Goal: Information Seeking & Learning: Learn about a topic

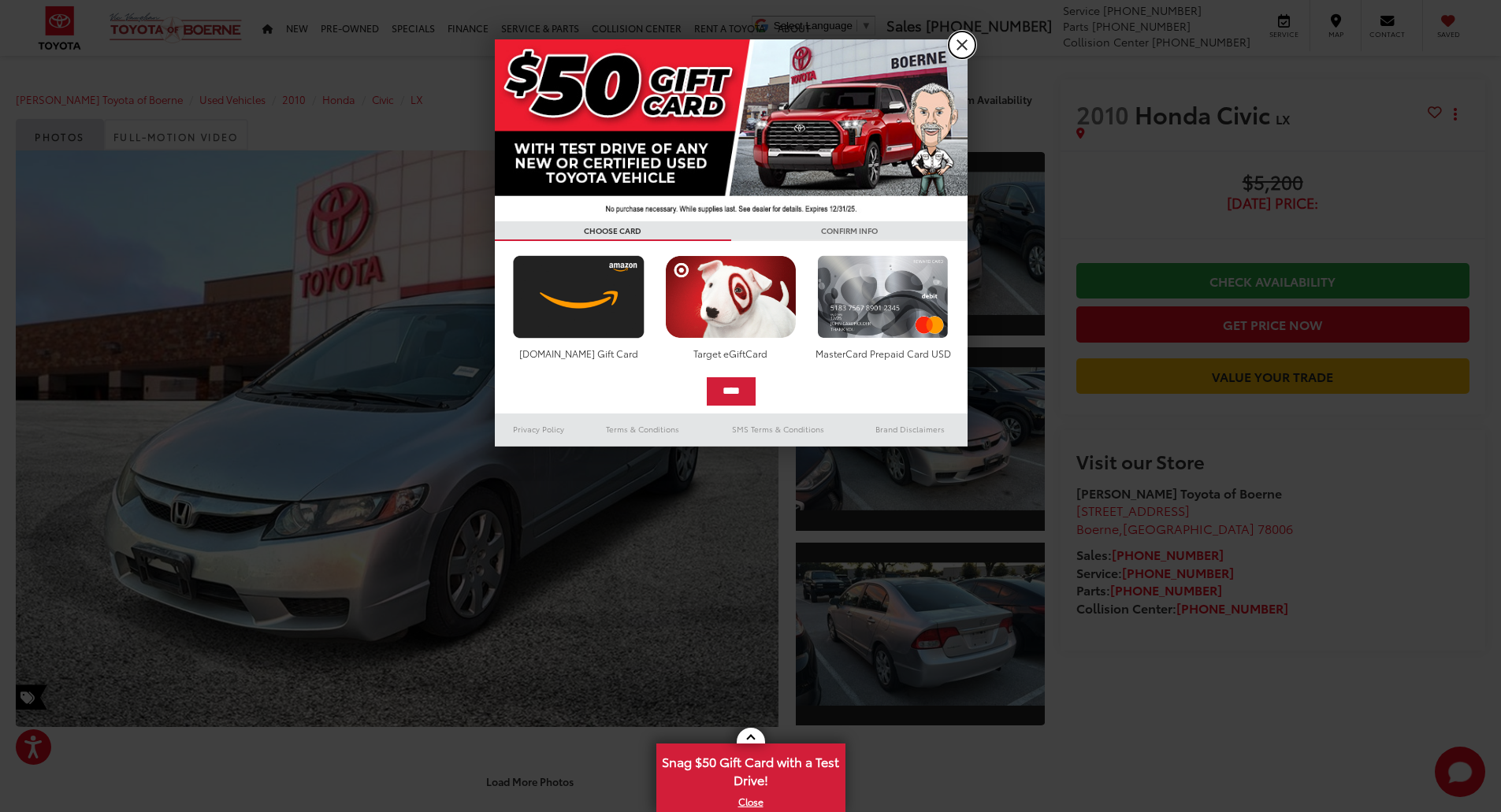
click at [963, 45] on link "X" at bounding box center [962, 44] width 27 height 27
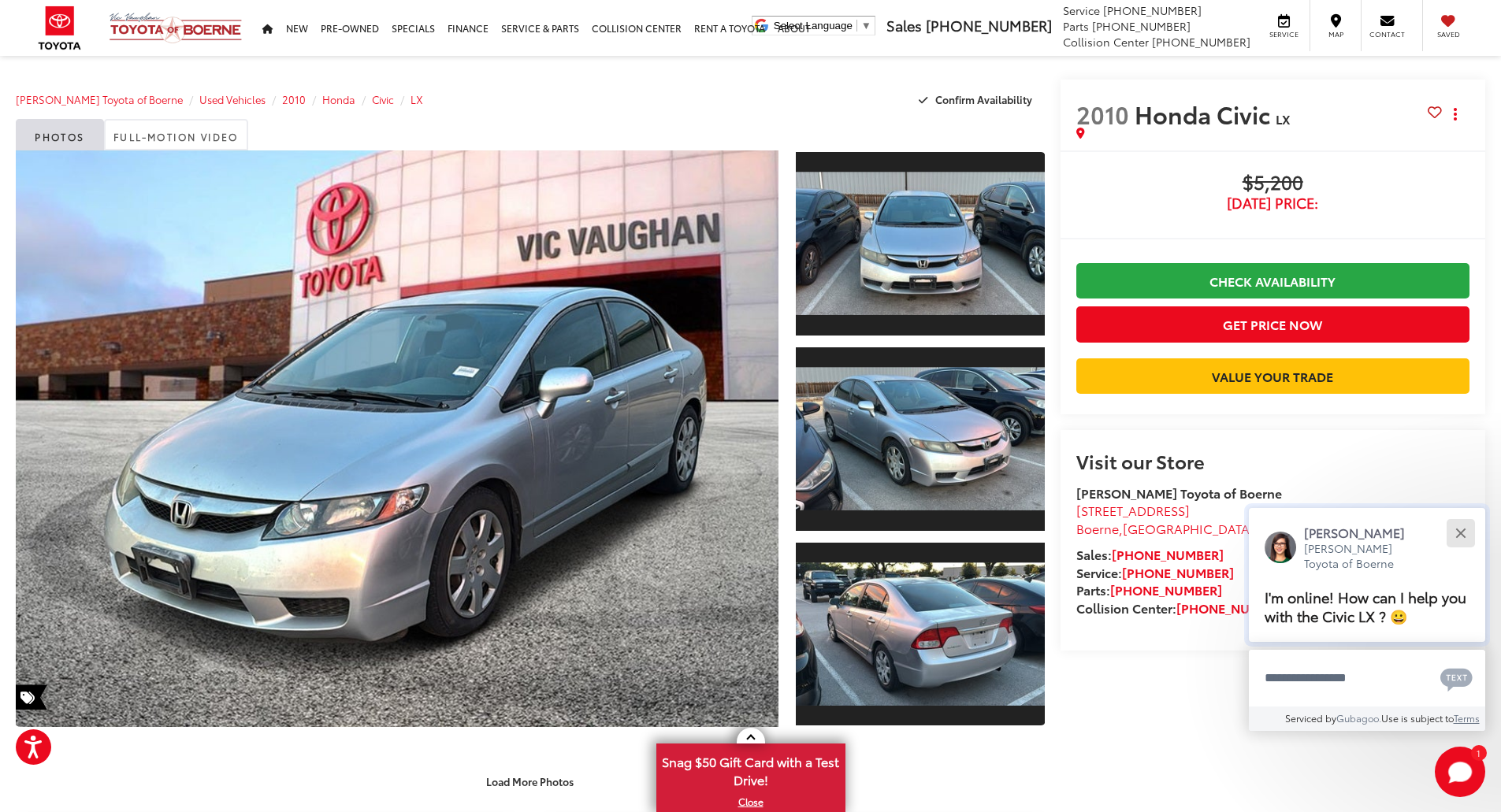
click at [1459, 527] on button "Close" at bounding box center [1460, 532] width 34 height 34
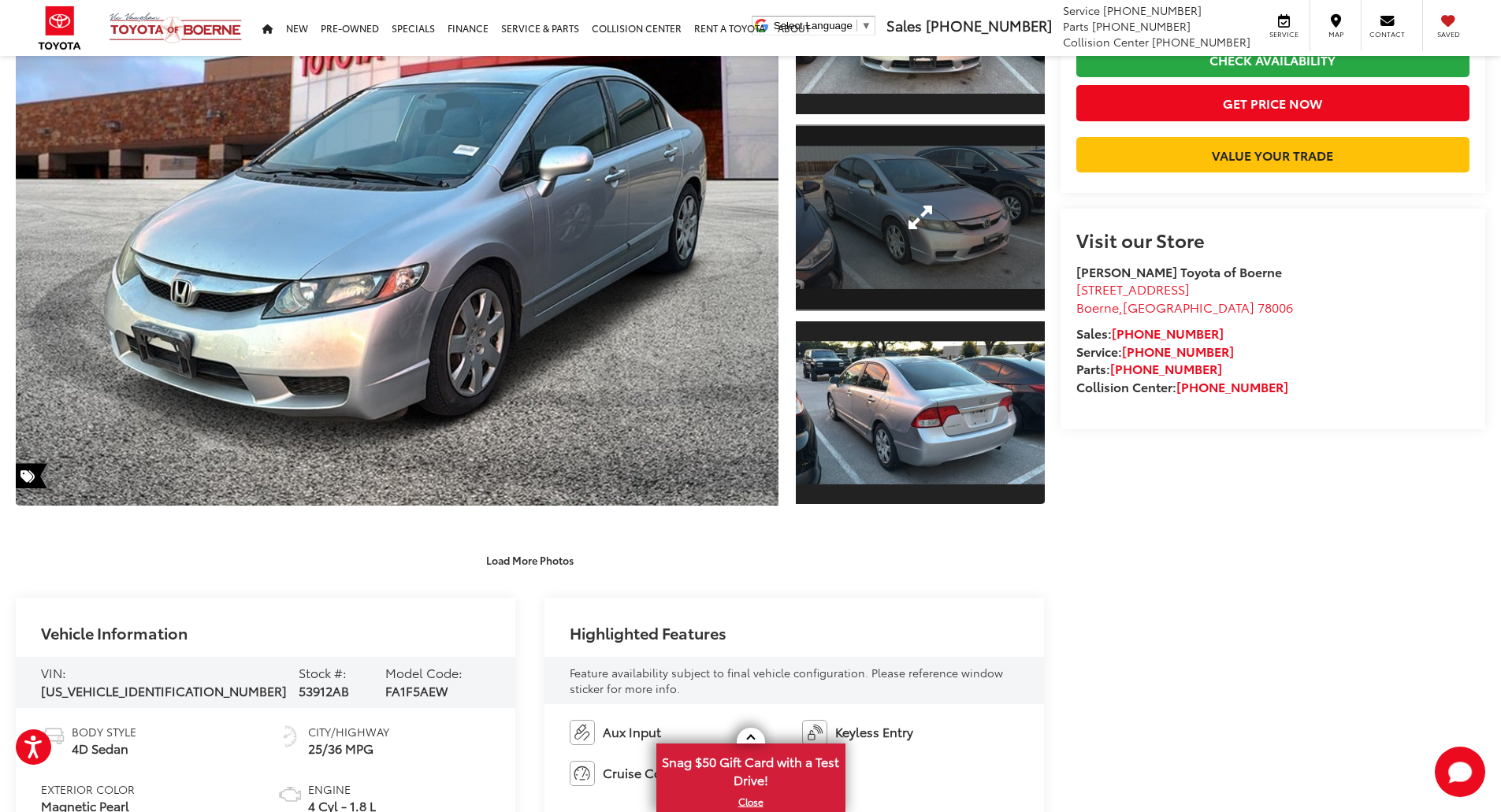
scroll to position [236, 0]
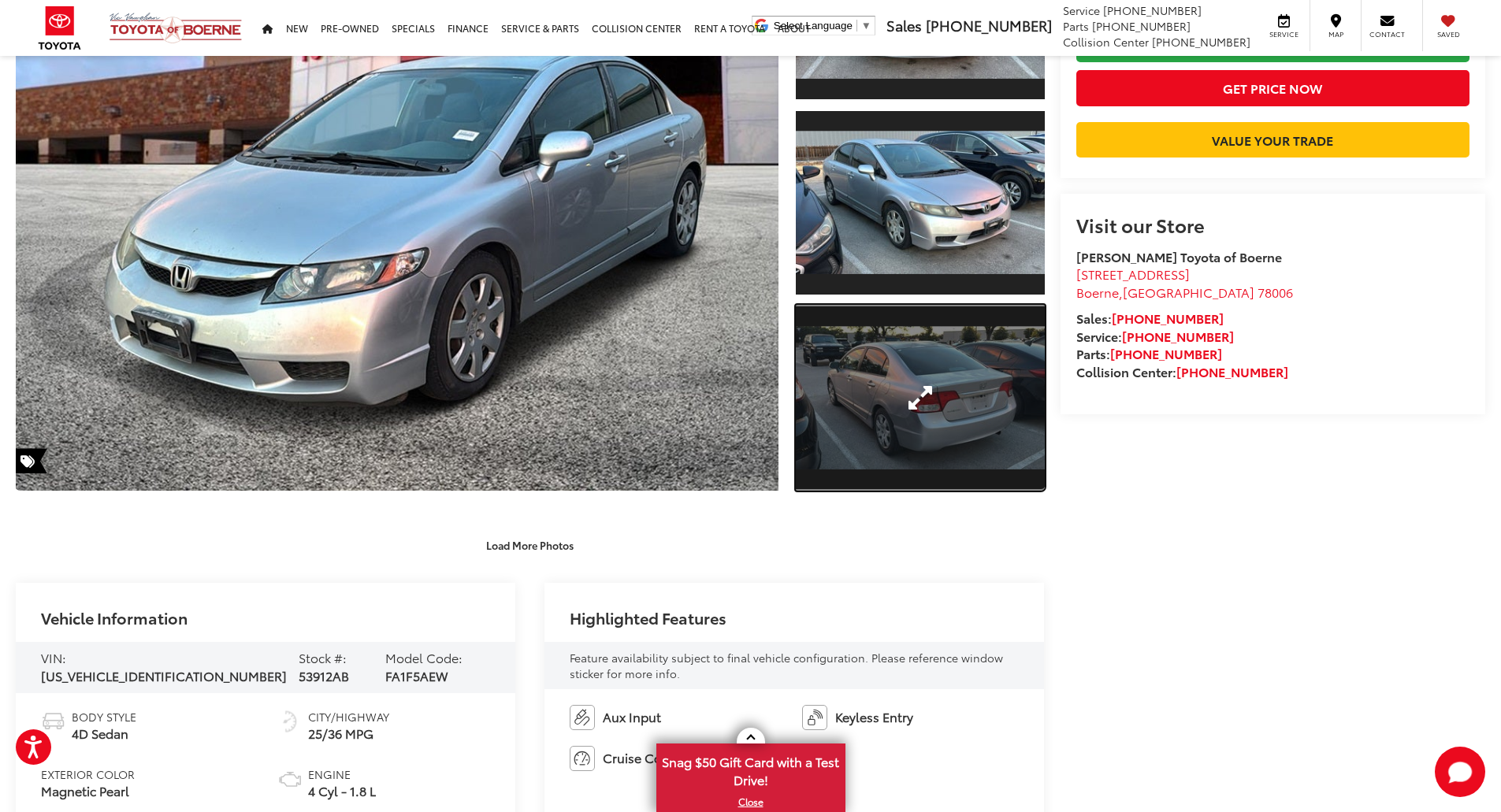
click at [865, 386] on link "Expand Photo 3" at bounding box center [920, 399] width 249 height 187
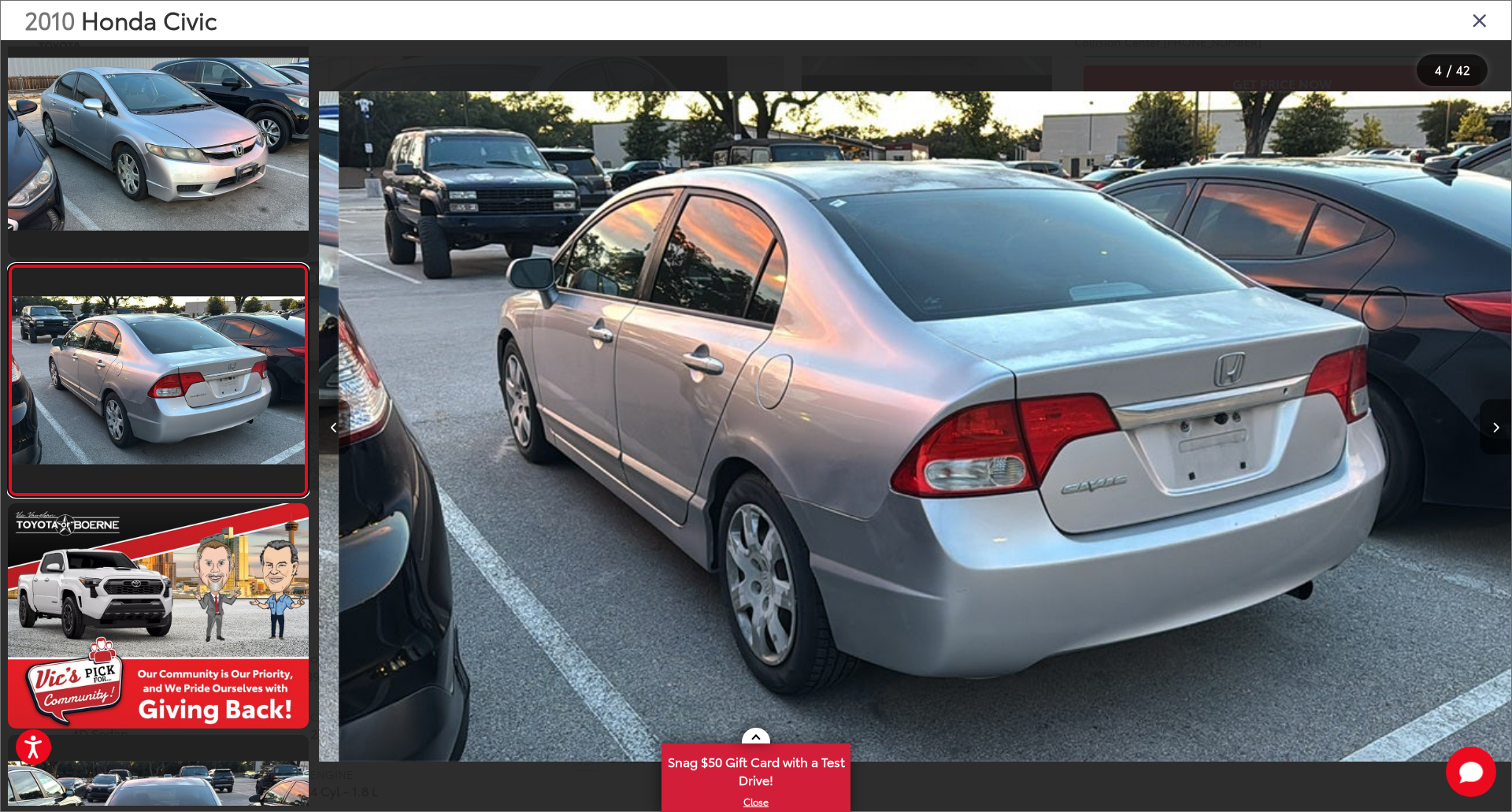
scroll to position [0, 3577]
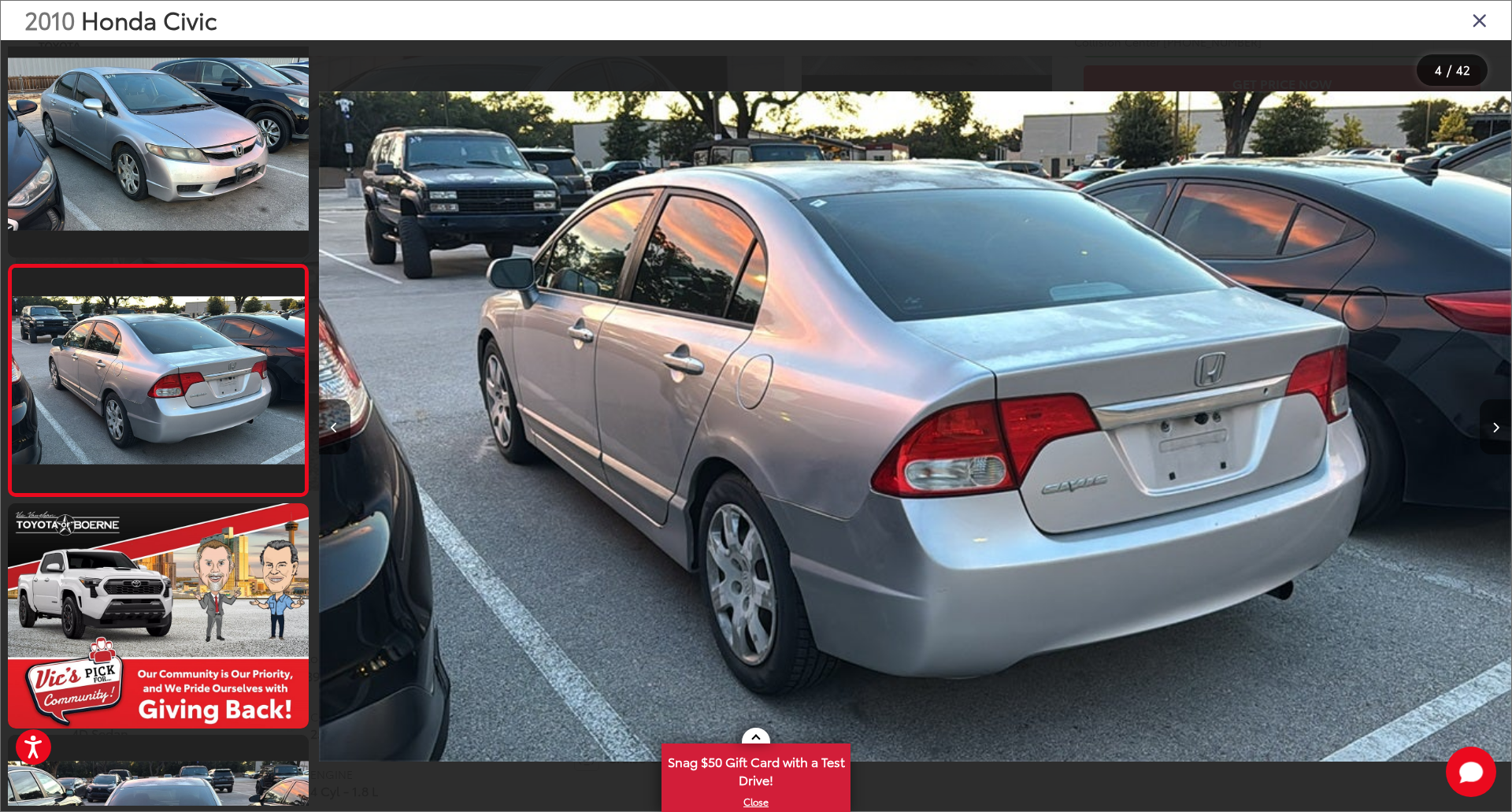
click at [1492, 426] on icon "Next image" at bounding box center [1496, 427] width 7 height 11
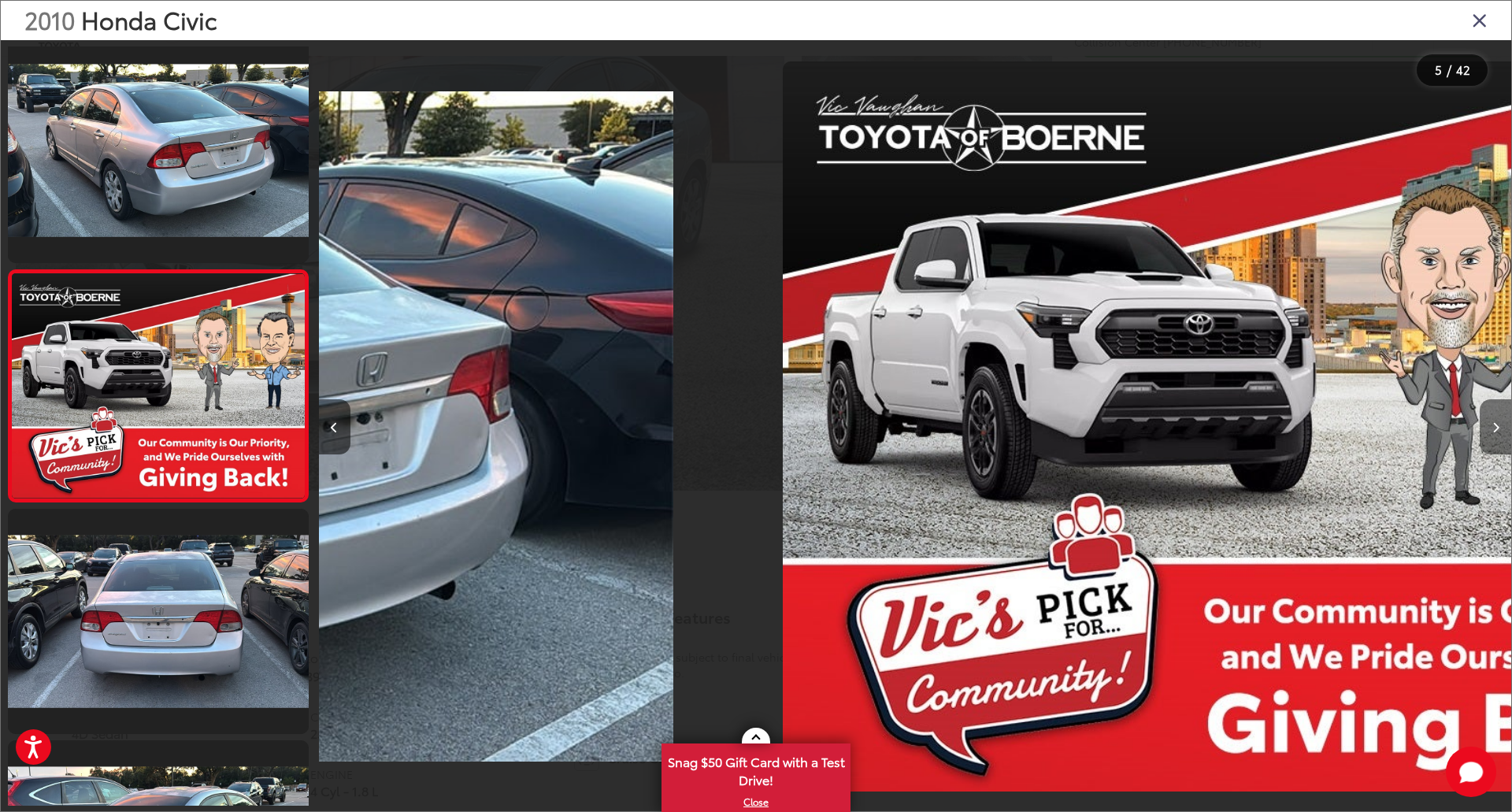
scroll to position [710, 0]
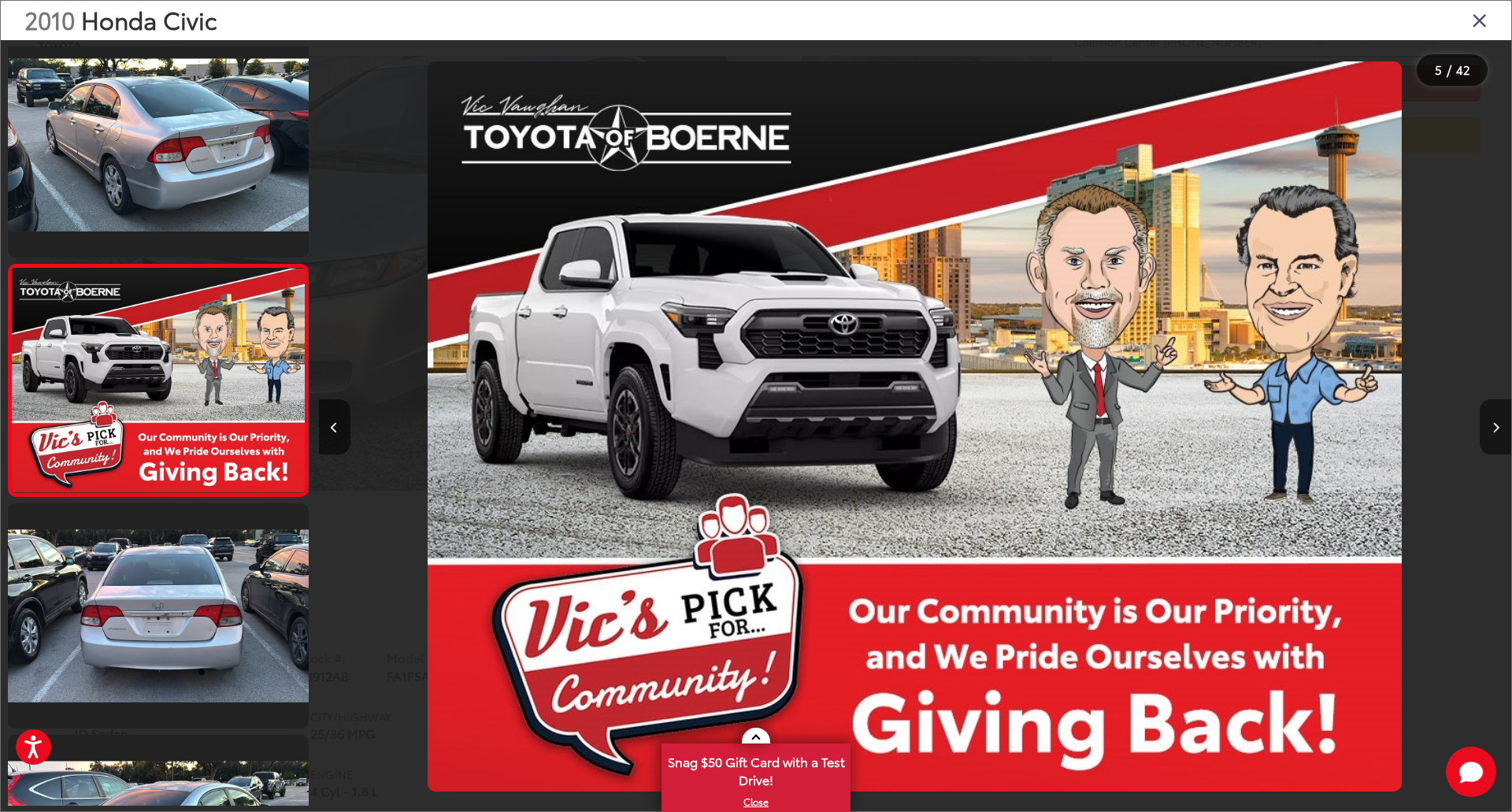
click at [1492, 426] on icon "Next image" at bounding box center [1496, 427] width 7 height 11
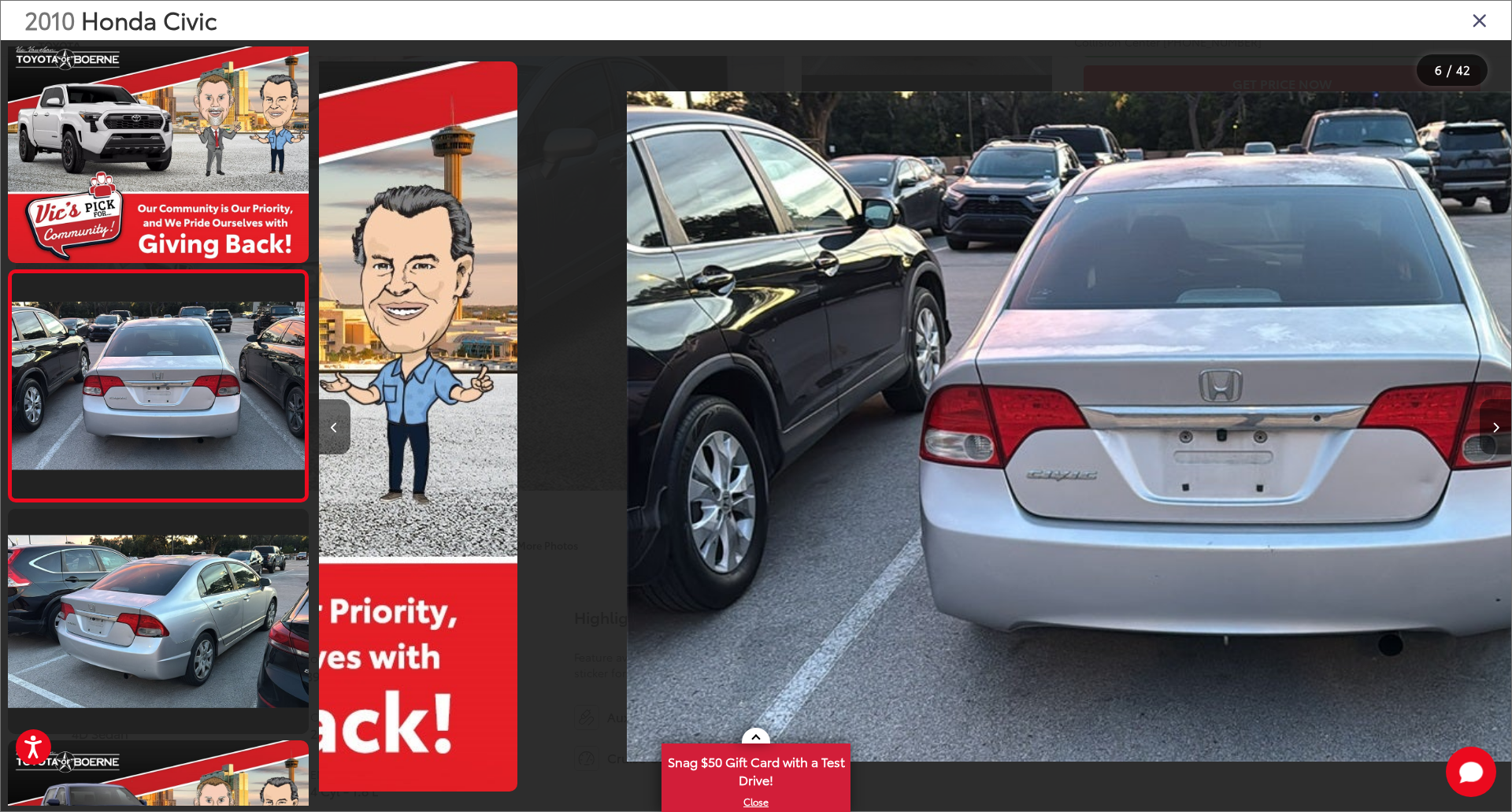
scroll to position [942, 0]
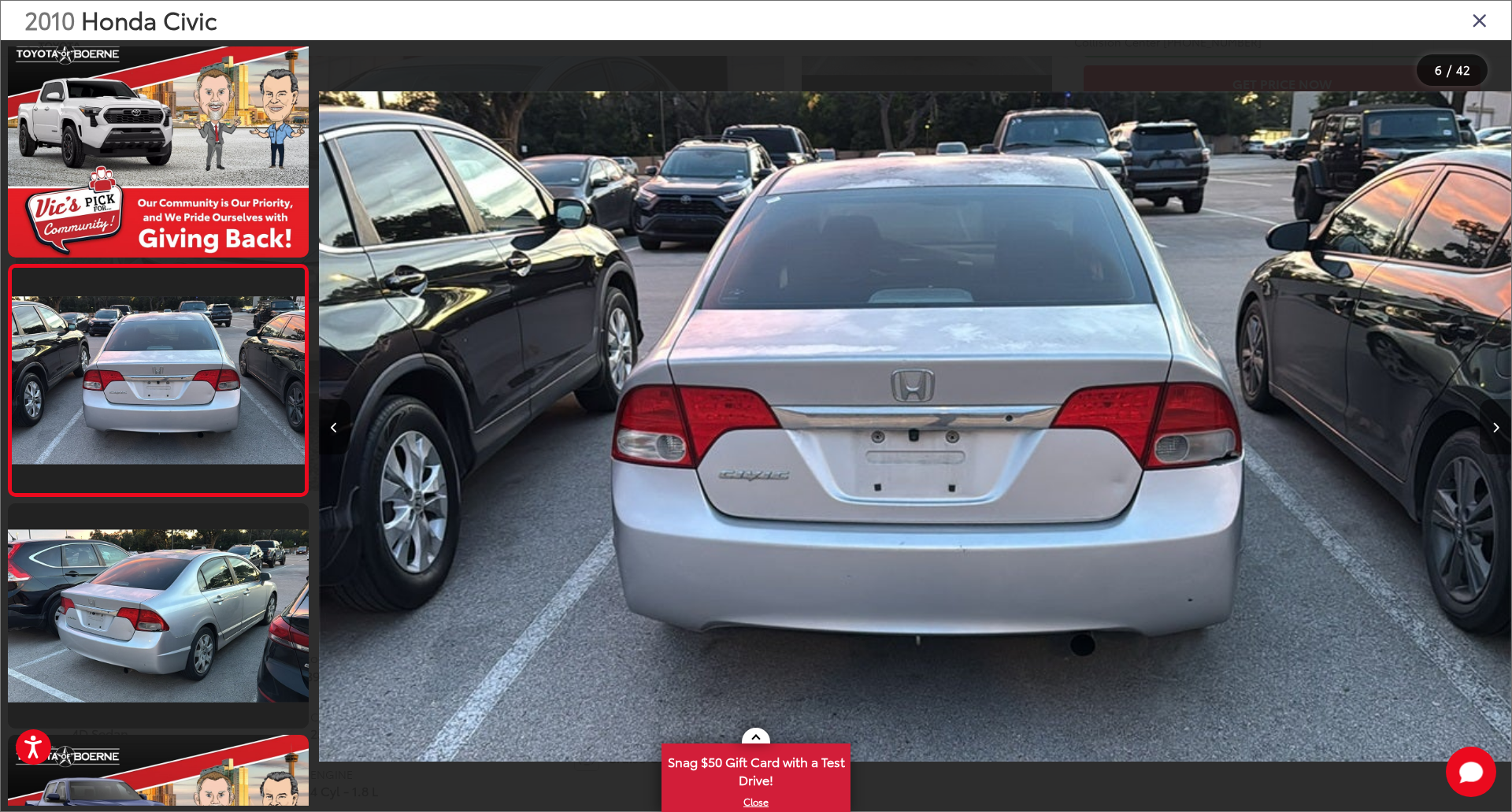
click at [1492, 426] on icon "Next image" at bounding box center [1496, 427] width 7 height 11
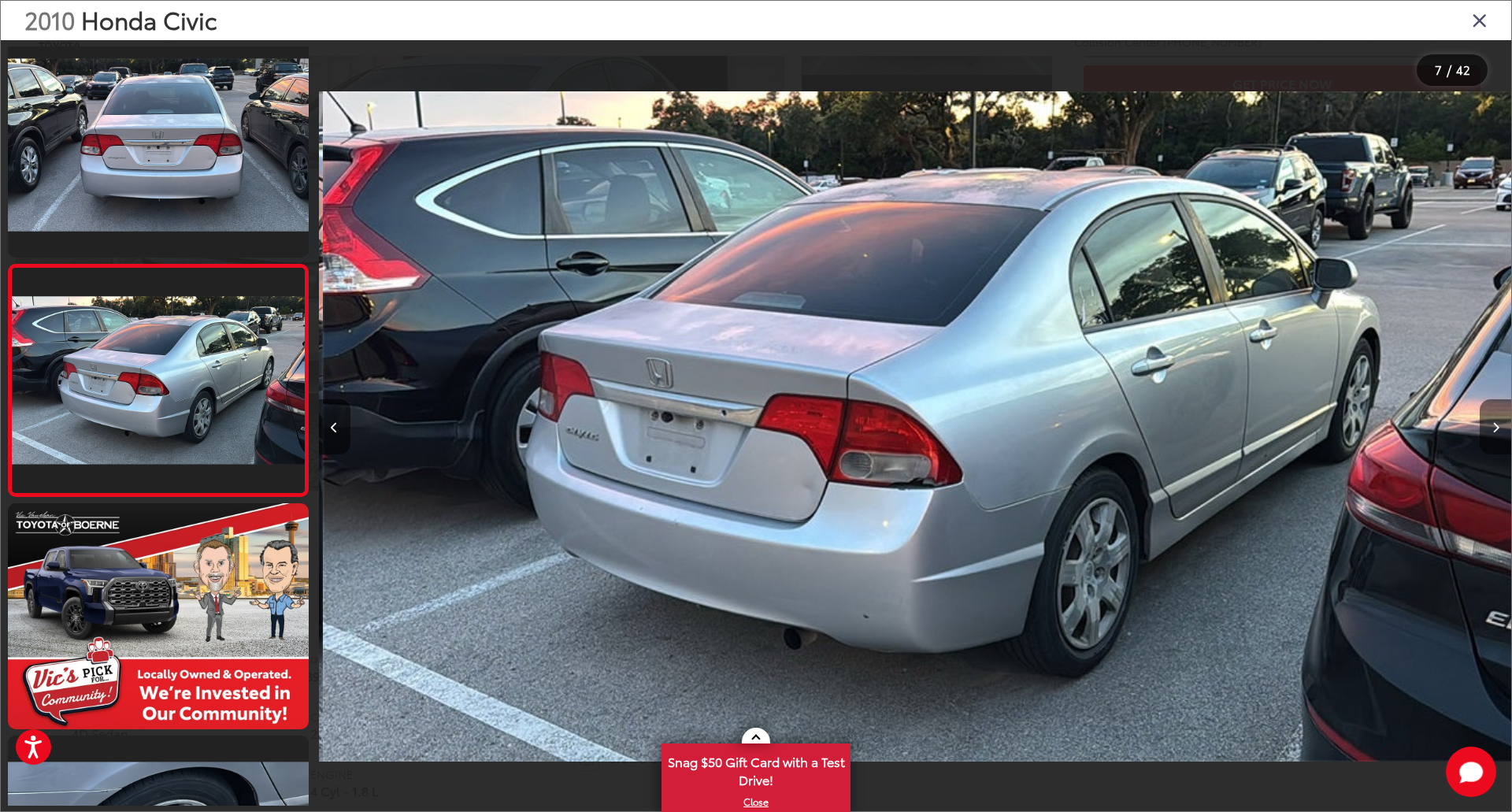
scroll to position [0, 7154]
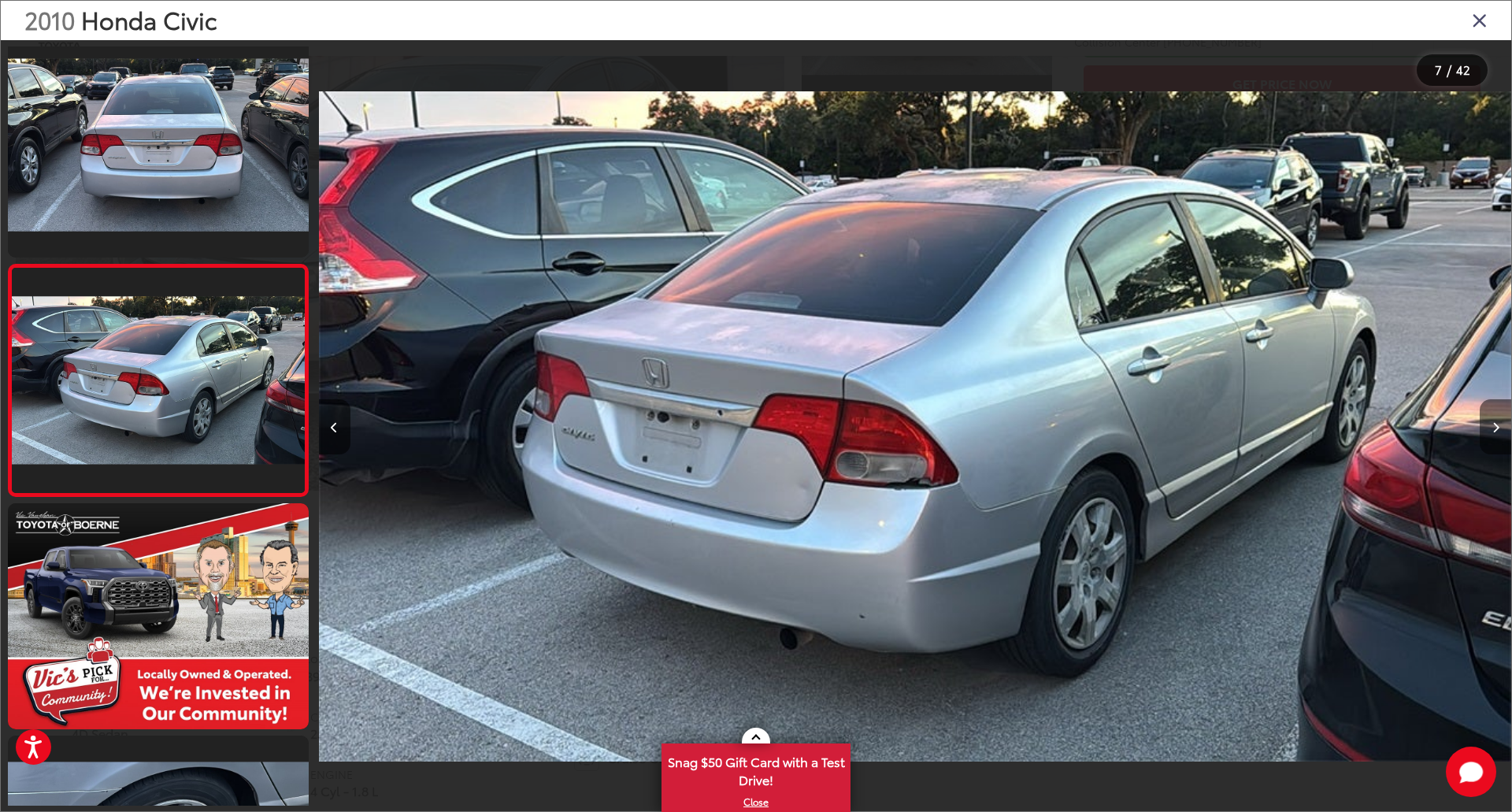
click at [1492, 426] on icon "Next image" at bounding box center [1496, 427] width 7 height 11
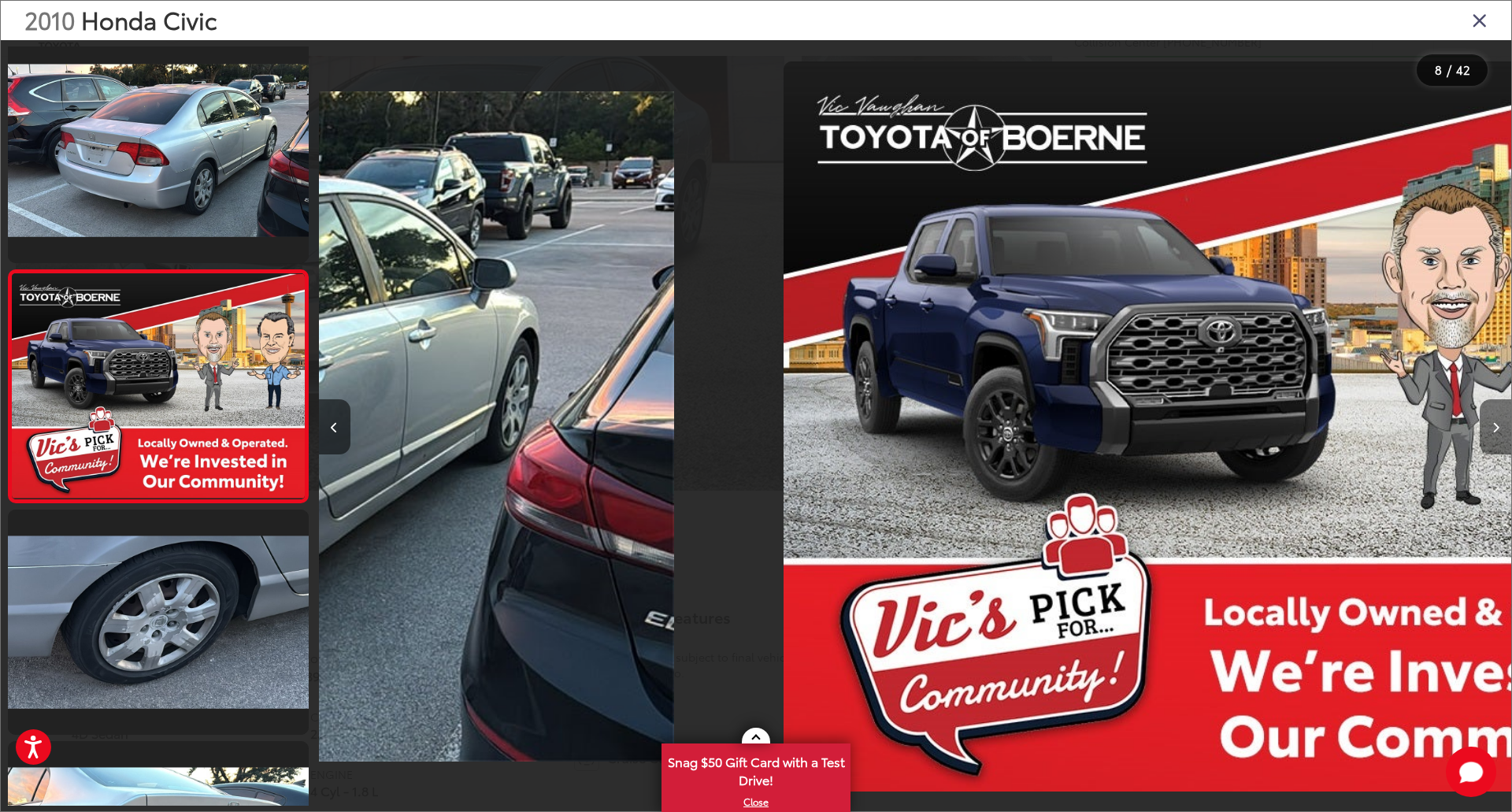
scroll to position [1405, 0]
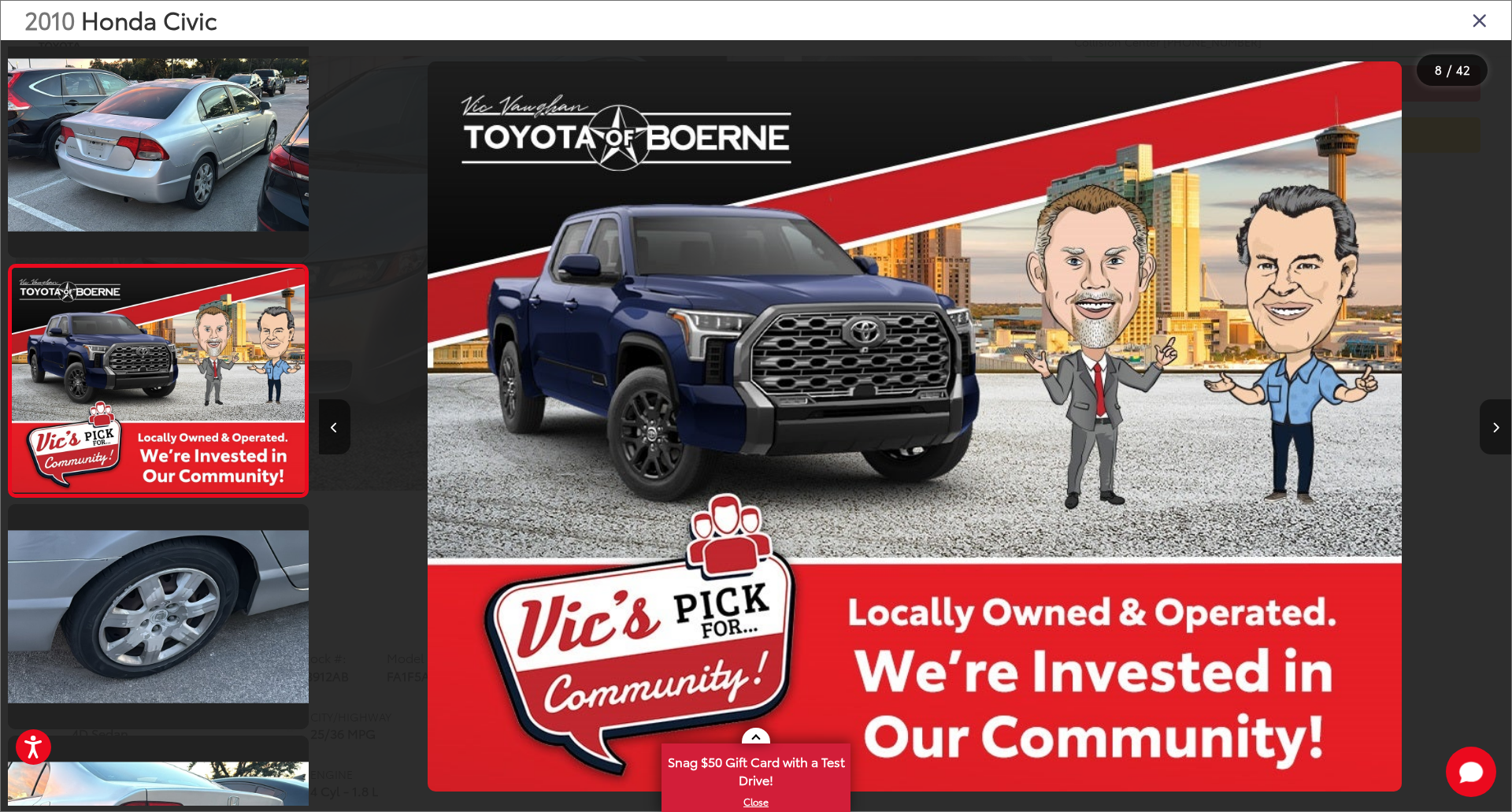
click at [1492, 426] on icon "Next image" at bounding box center [1496, 427] width 7 height 11
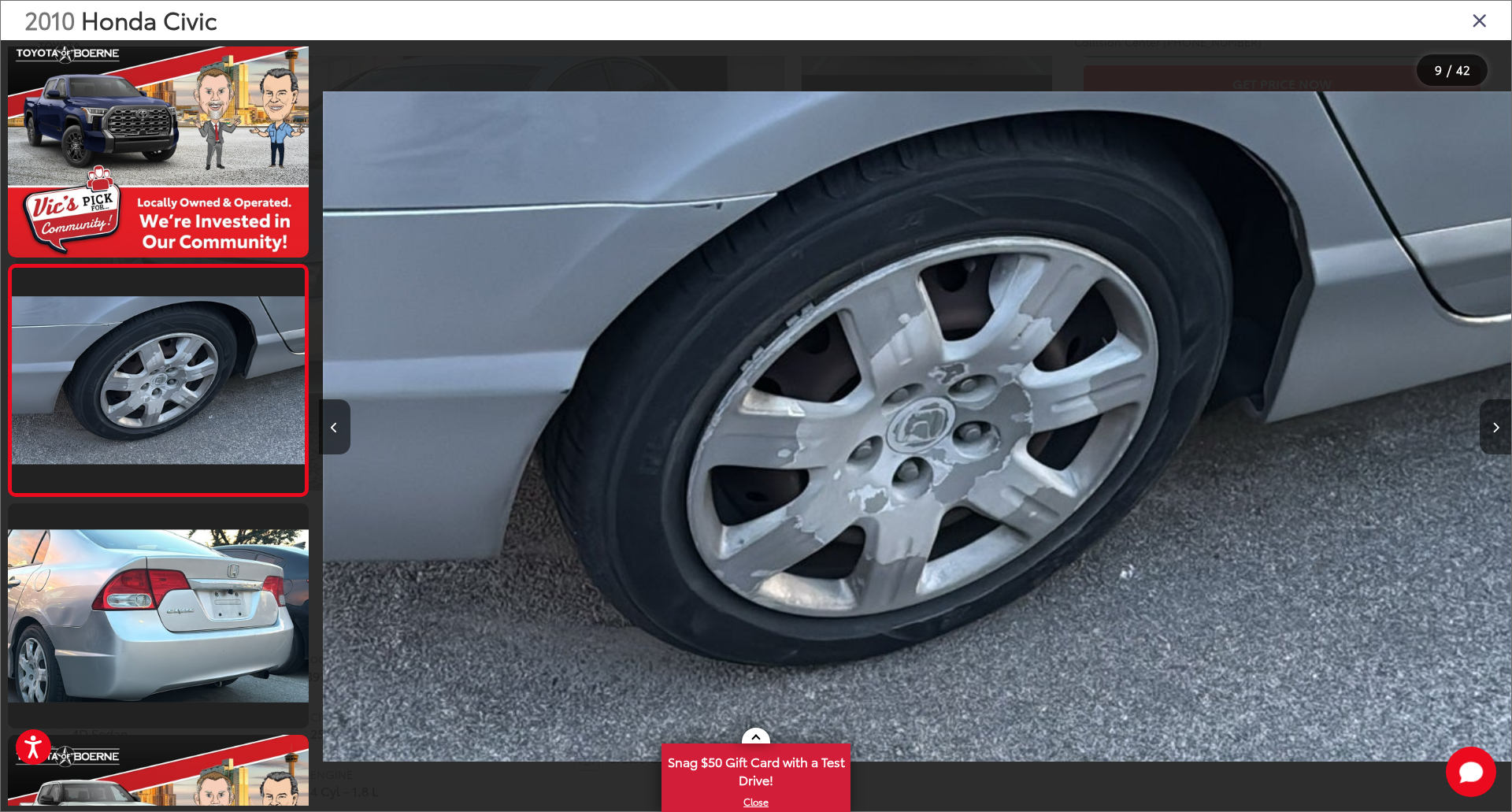
scroll to position [0, 9539]
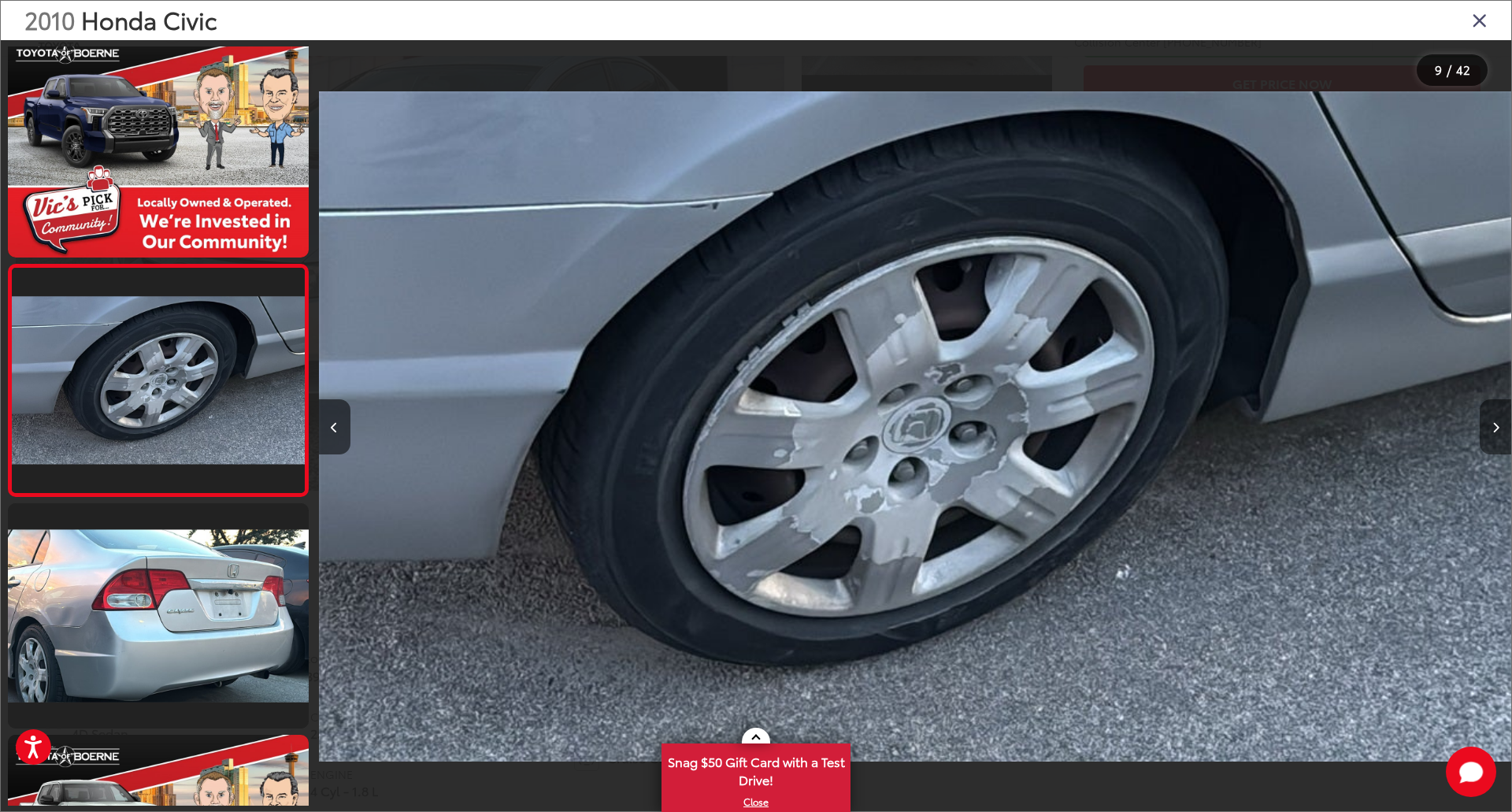
click at [1492, 426] on icon "Next image" at bounding box center [1496, 427] width 7 height 11
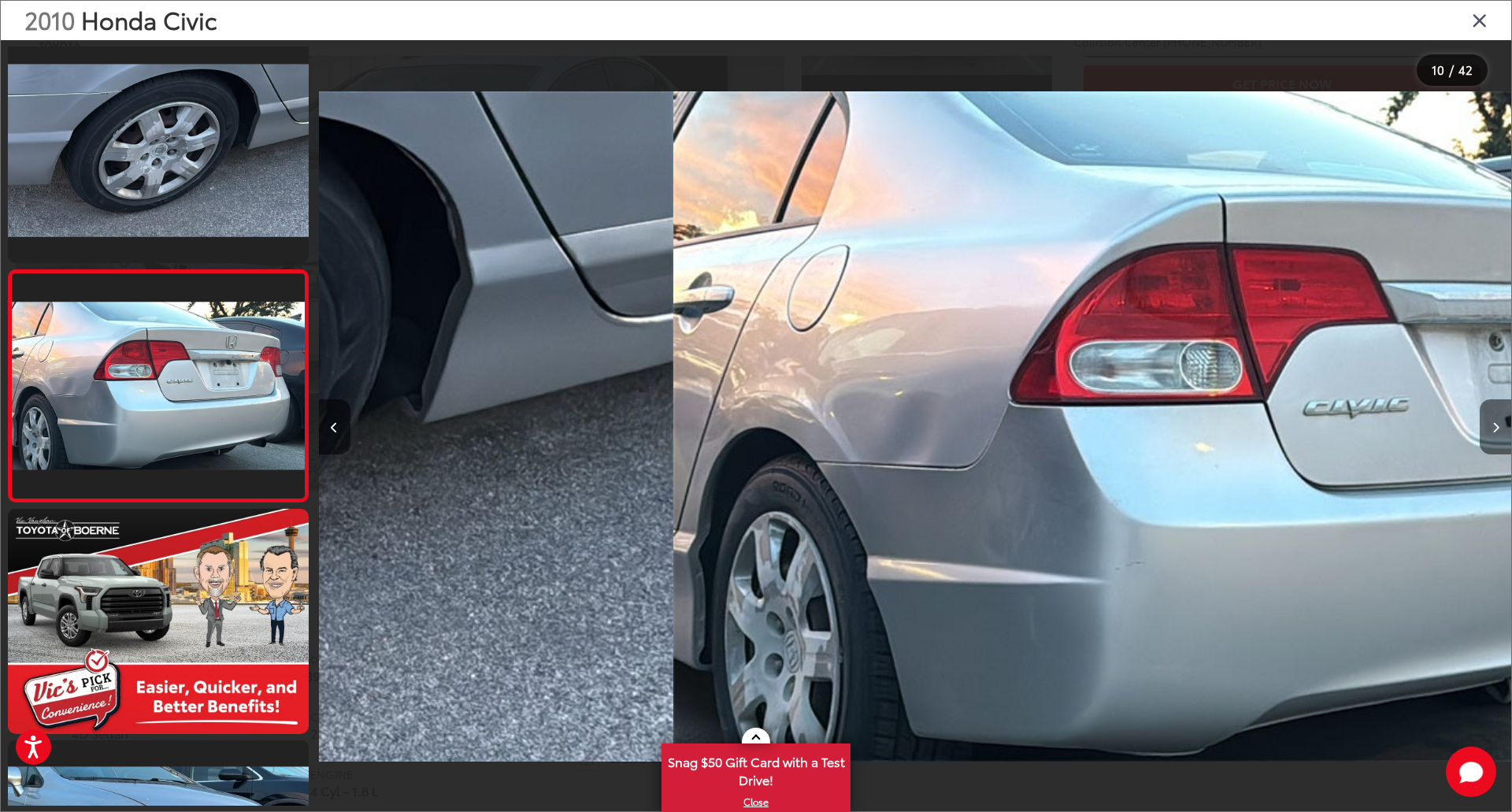
scroll to position [1869, 0]
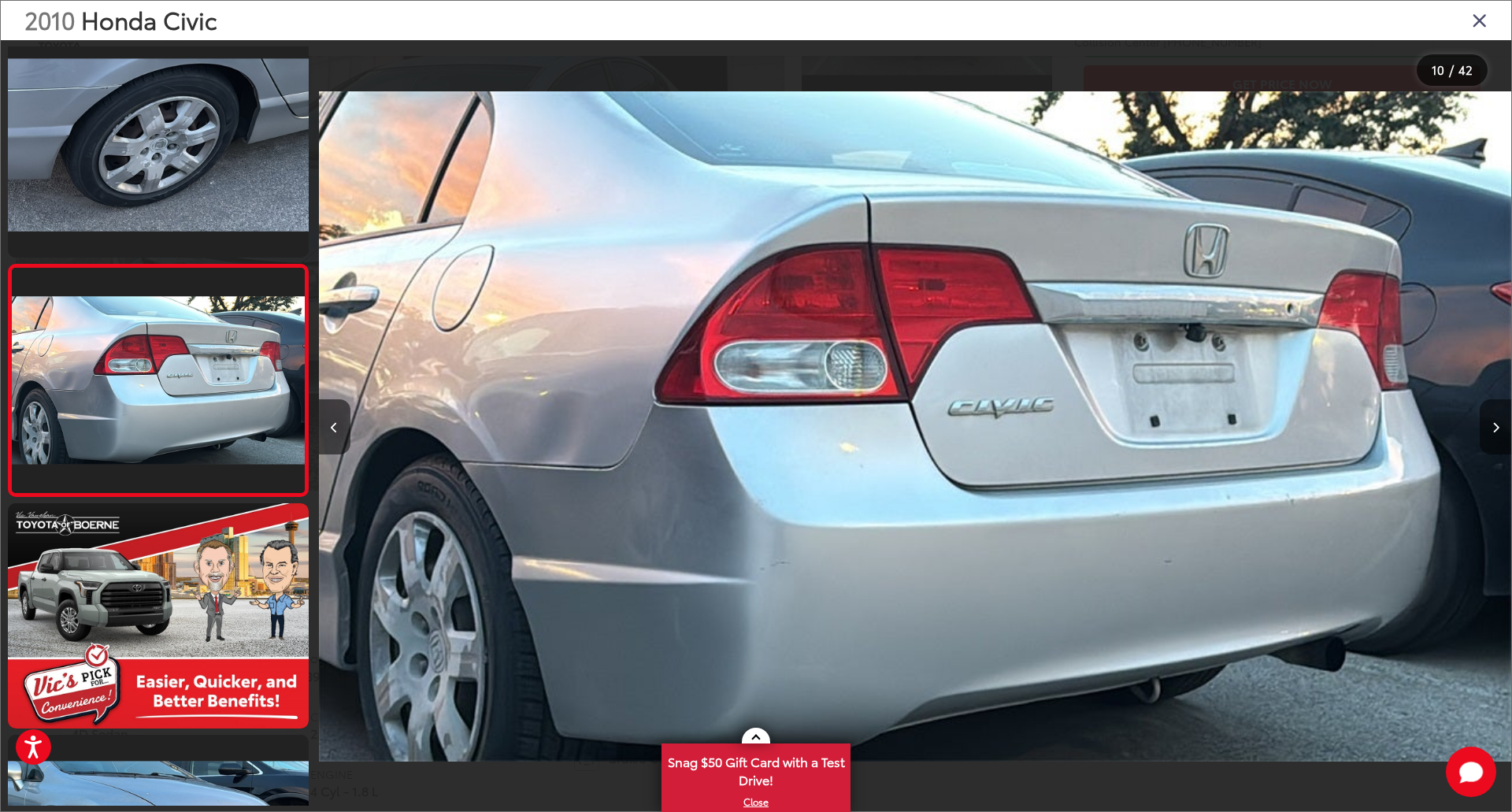
click at [1492, 426] on icon "Next image" at bounding box center [1496, 427] width 7 height 11
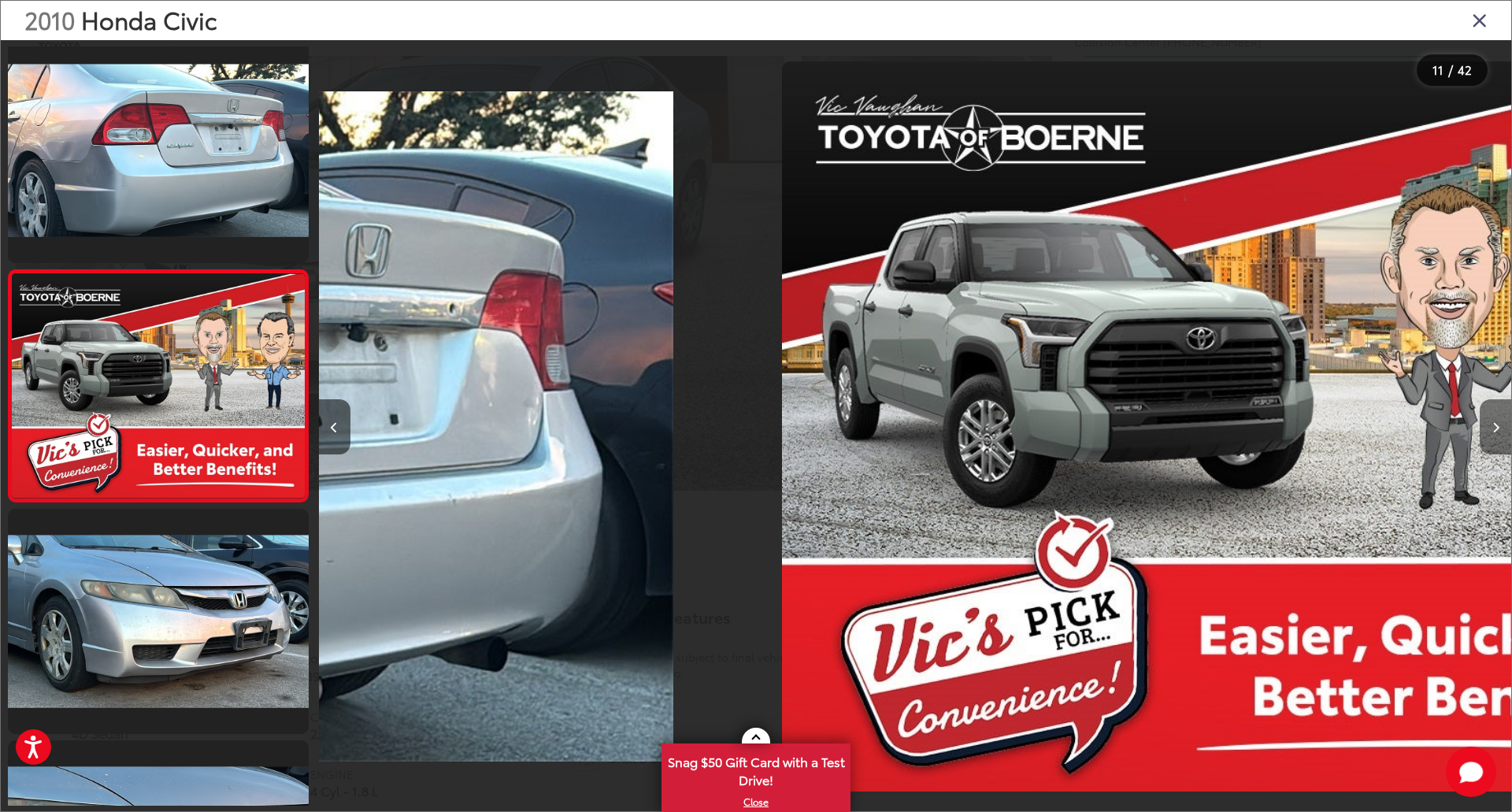
scroll to position [0, 0]
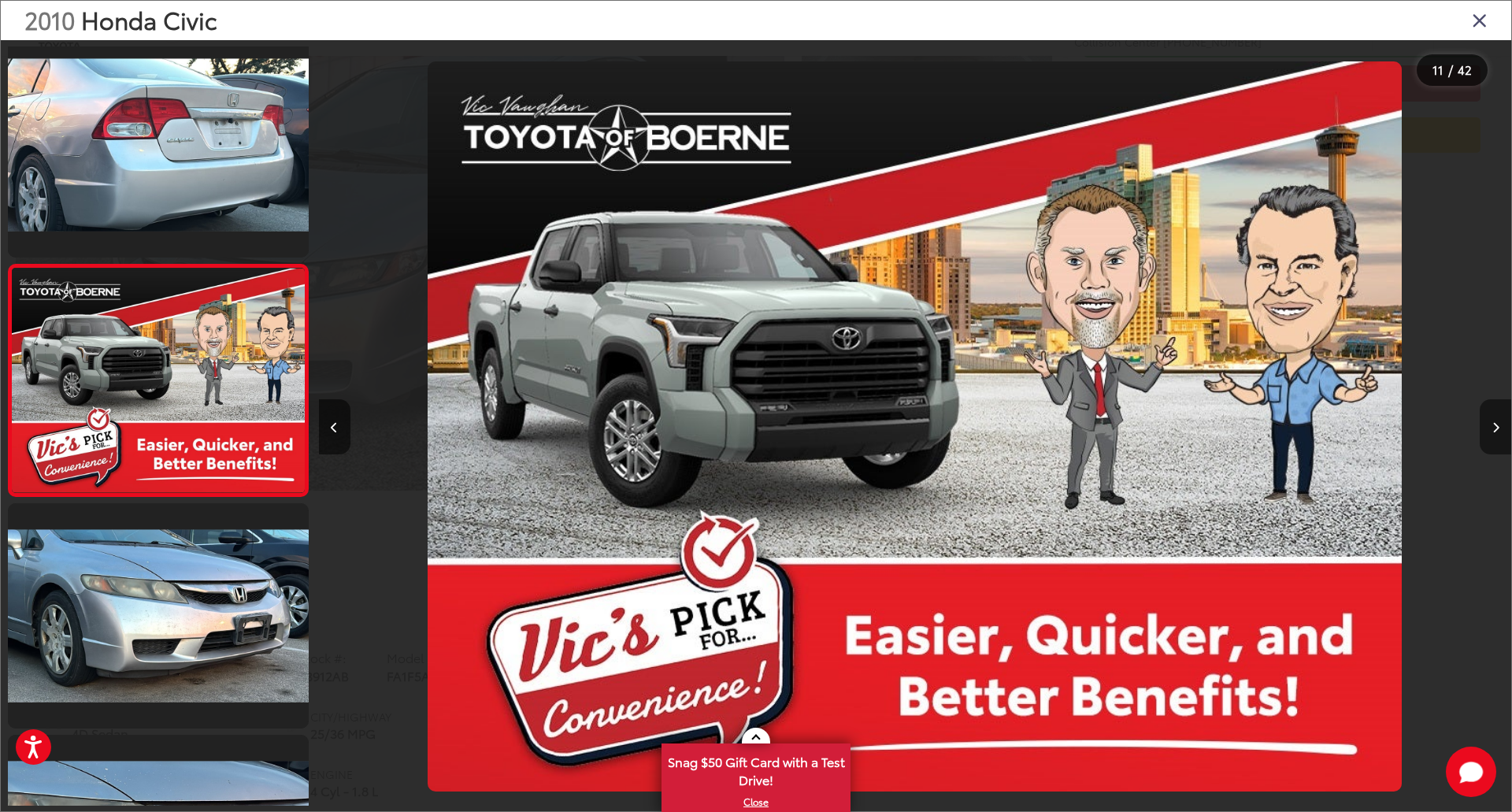
click at [1492, 426] on icon "Next image" at bounding box center [1496, 427] width 7 height 11
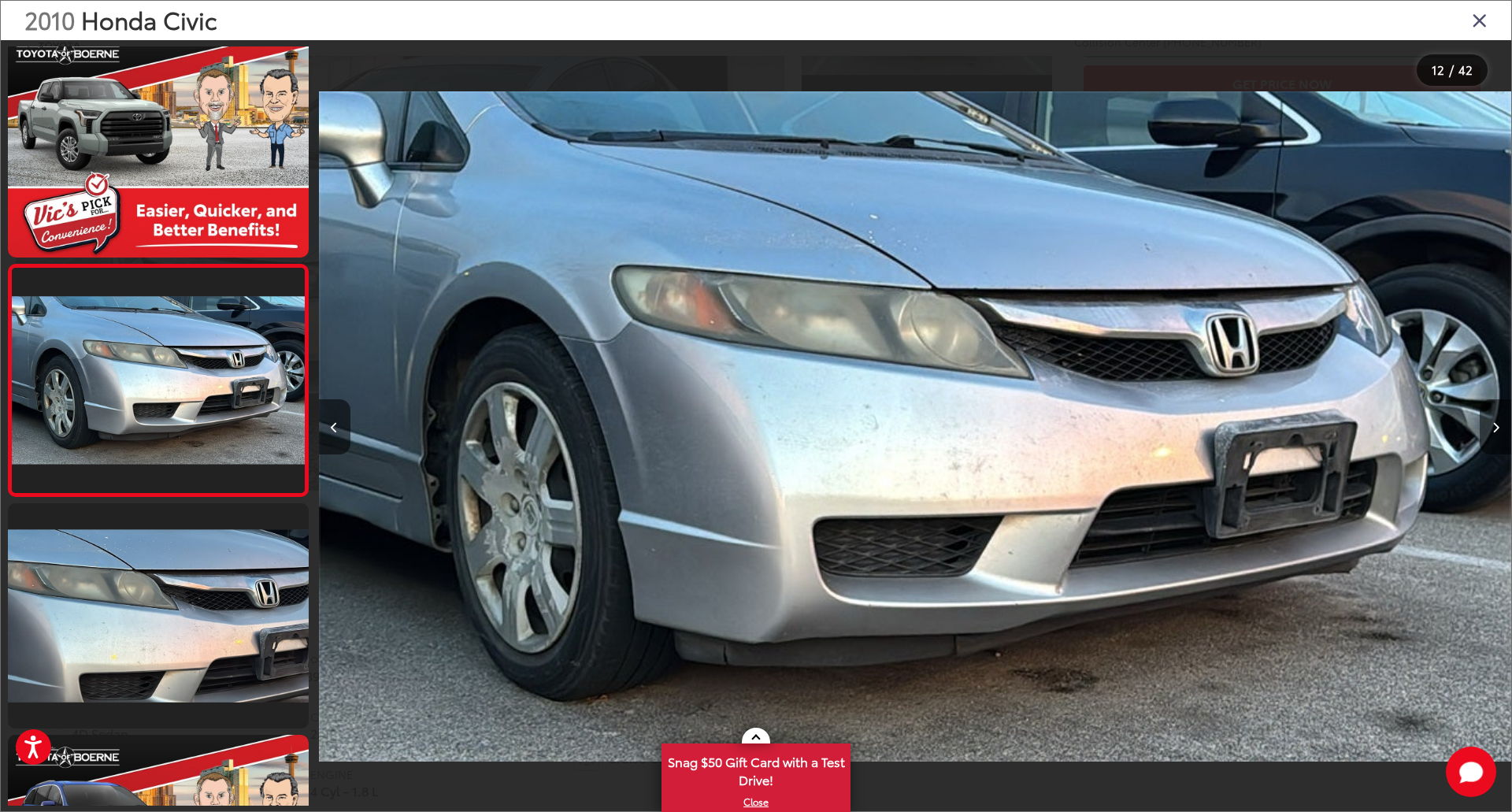
click at [1492, 426] on icon "Next image" at bounding box center [1496, 427] width 7 height 11
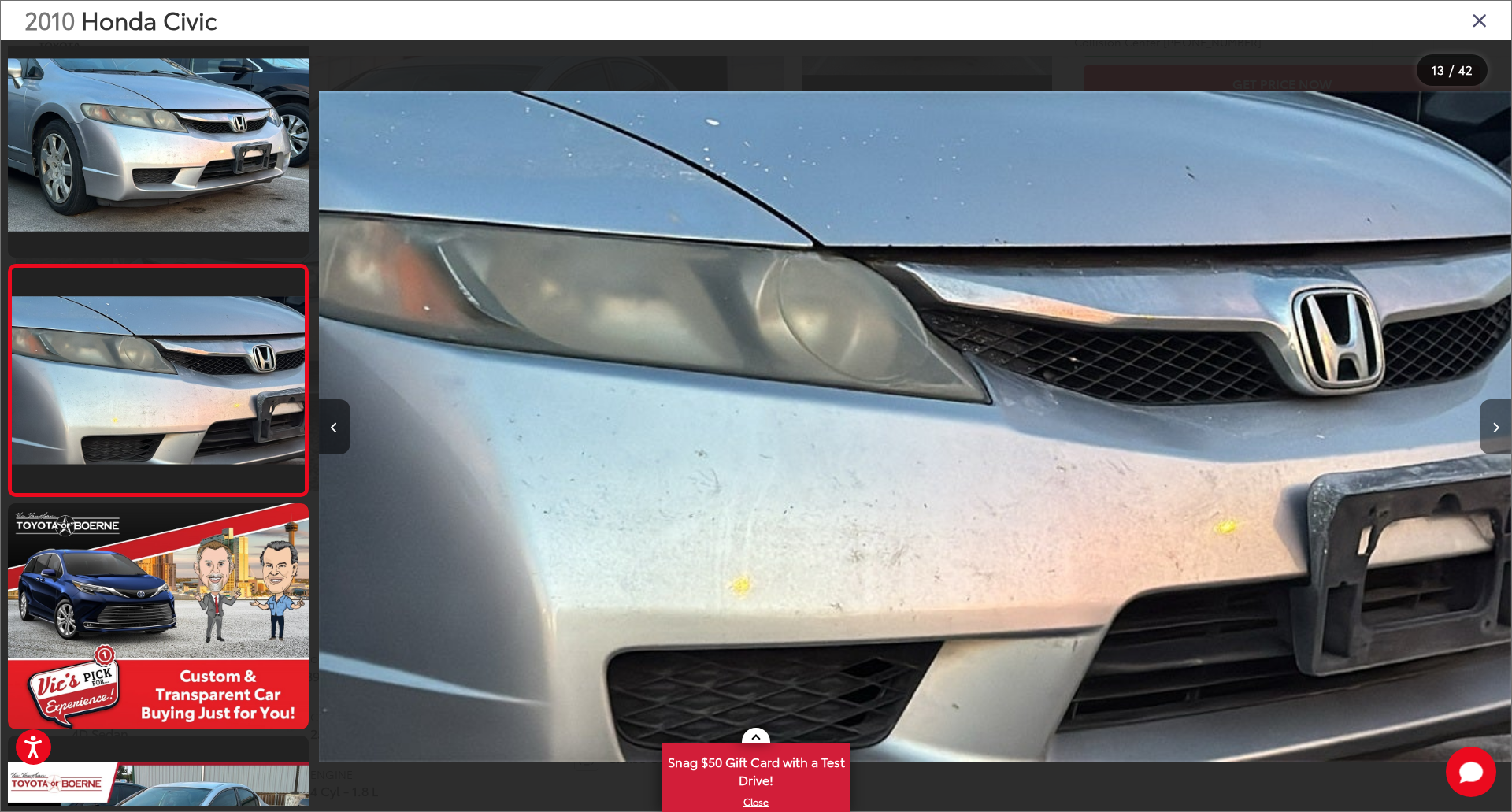
click at [1492, 426] on icon "Next image" at bounding box center [1496, 427] width 7 height 11
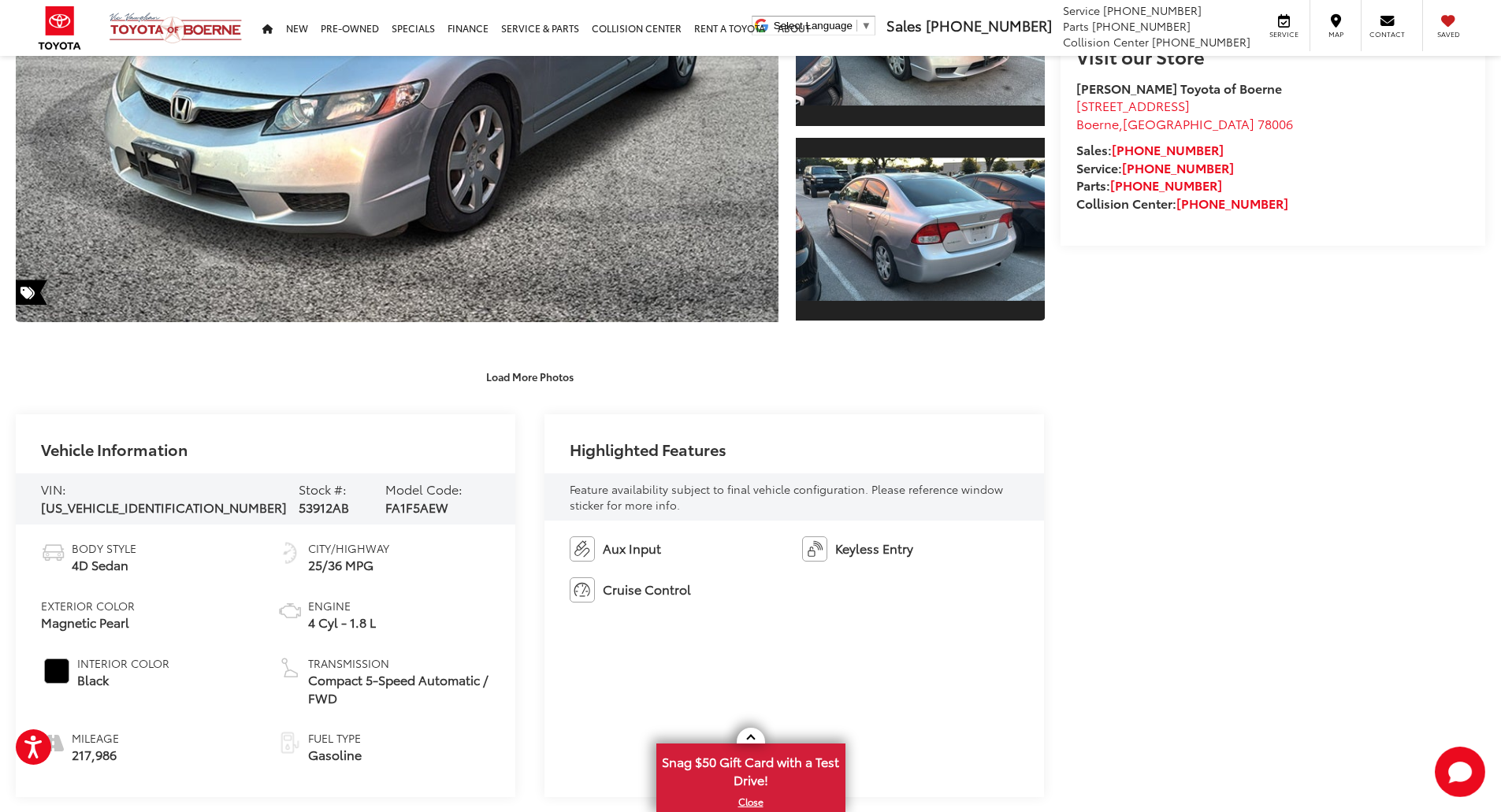
scroll to position [472, 0]
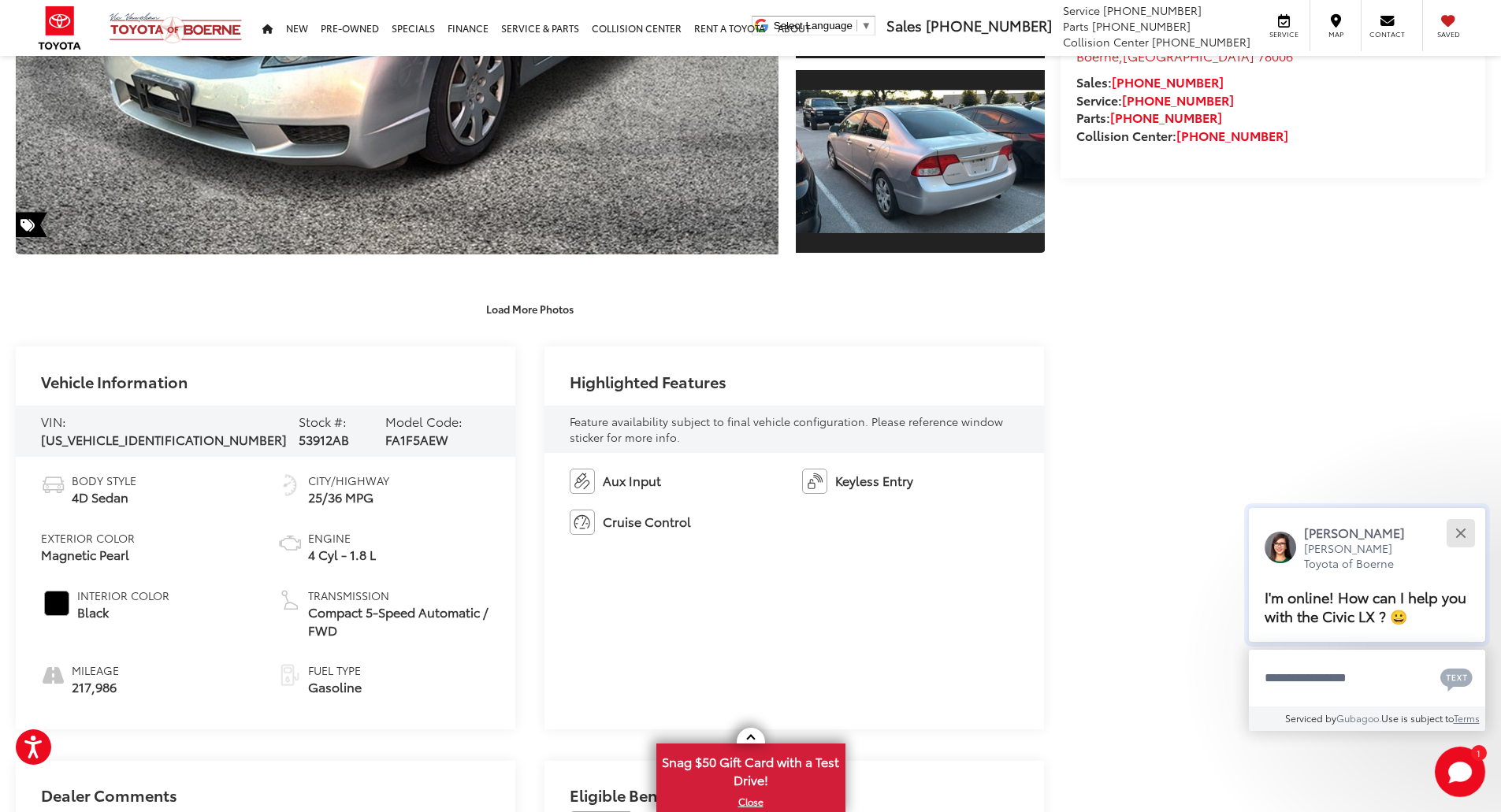
click at [1456, 531] on button "Close" at bounding box center [1460, 532] width 34 height 34
